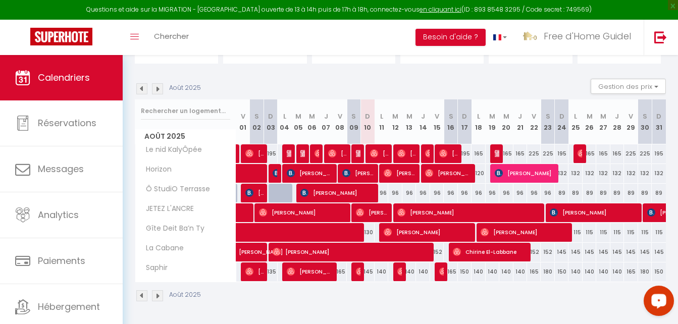
scroll to position [30, 0]
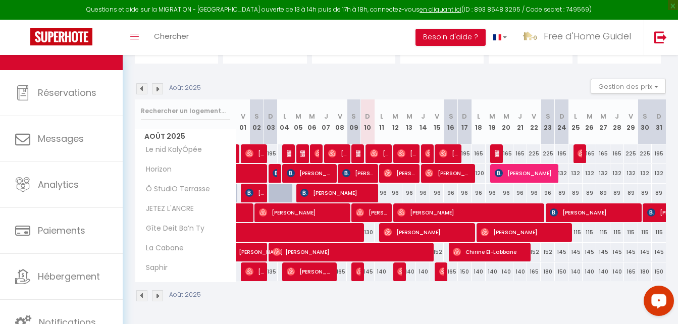
click at [561, 194] on div "89" at bounding box center [562, 193] width 14 height 19
type input "89"
type input "Dim 24 Août 2025"
type input "Lun 25 Août 2025"
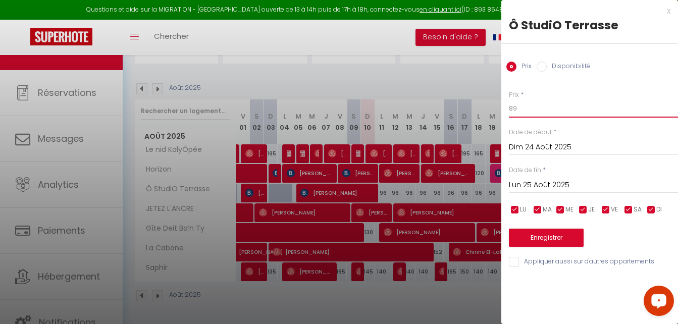
click at [548, 109] on input "89" at bounding box center [593, 109] width 169 height 18
type input "85"
click at [549, 182] on input "Lun 25 Août 2025" at bounding box center [593, 185] width 169 height 13
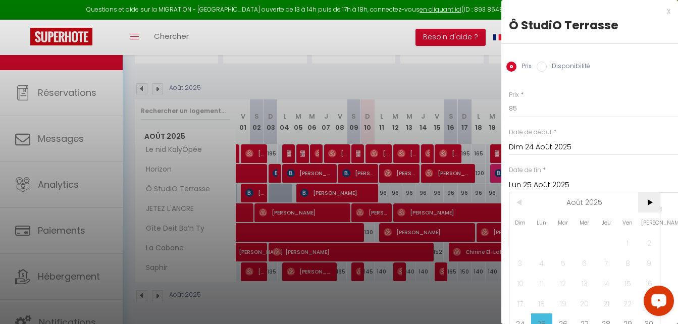
click at [646, 208] on span ">" at bounding box center [650, 202] width 22 height 20
click at [537, 242] on span "1" at bounding box center [542, 243] width 22 height 20
type input "Lun 01 Septembre 2025"
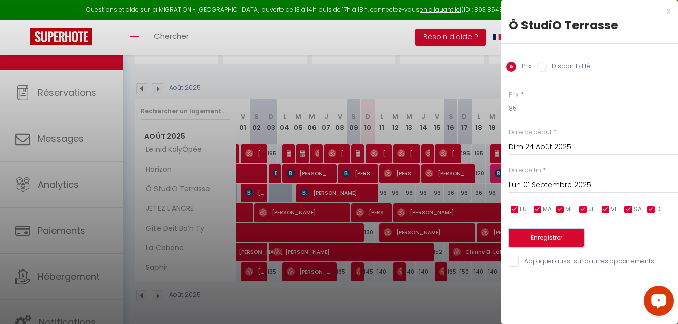
click at [537, 241] on button "Enregistrer" at bounding box center [546, 238] width 75 height 18
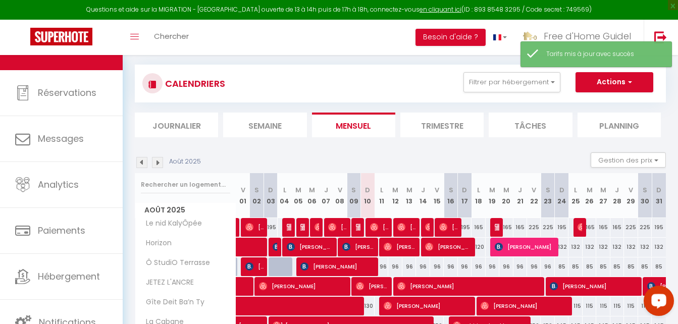
scroll to position [129, 0]
